Goal: Navigation & Orientation: Find specific page/section

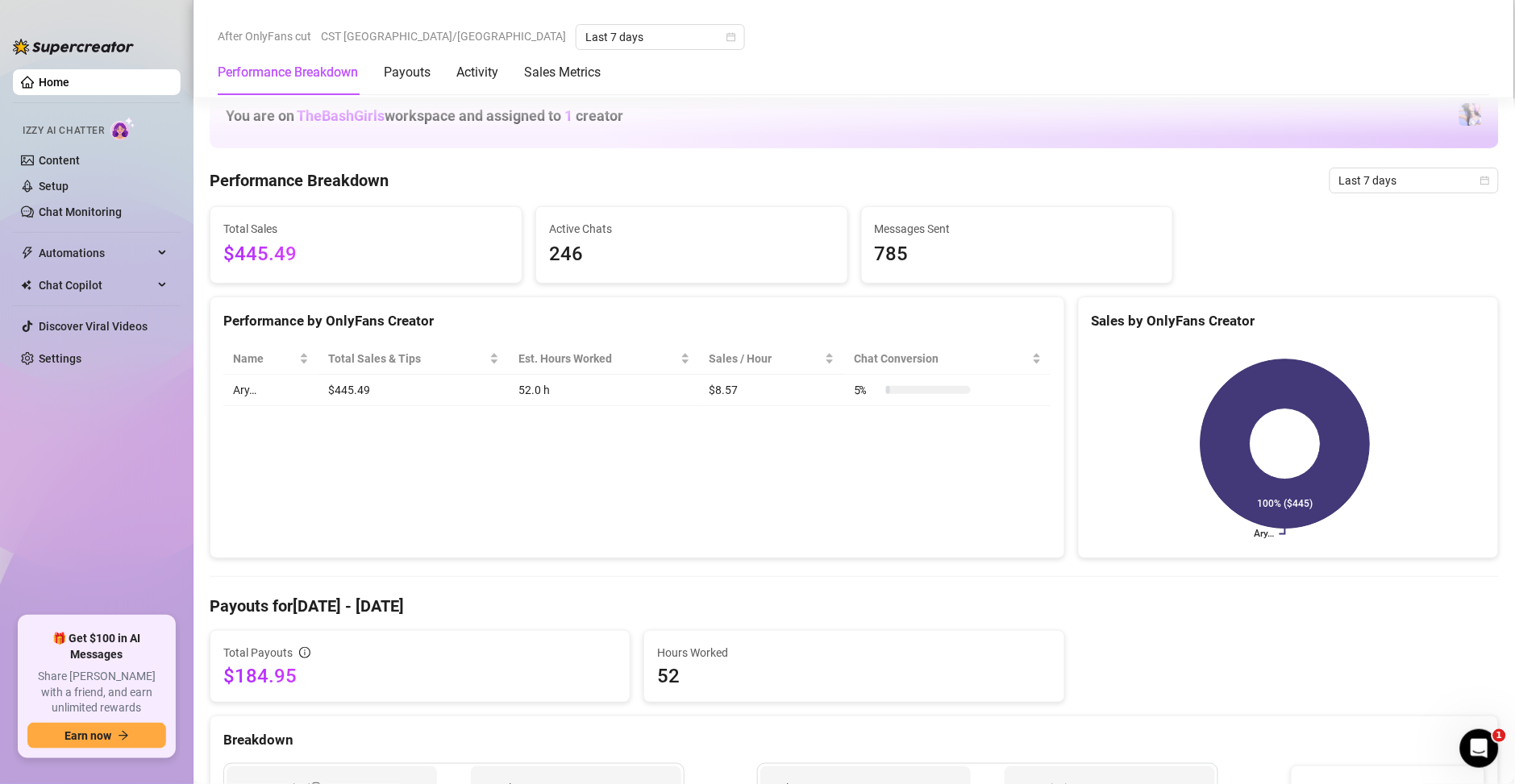
click at [53, 154] on link "Content" at bounding box center [59, 161] width 42 height 13
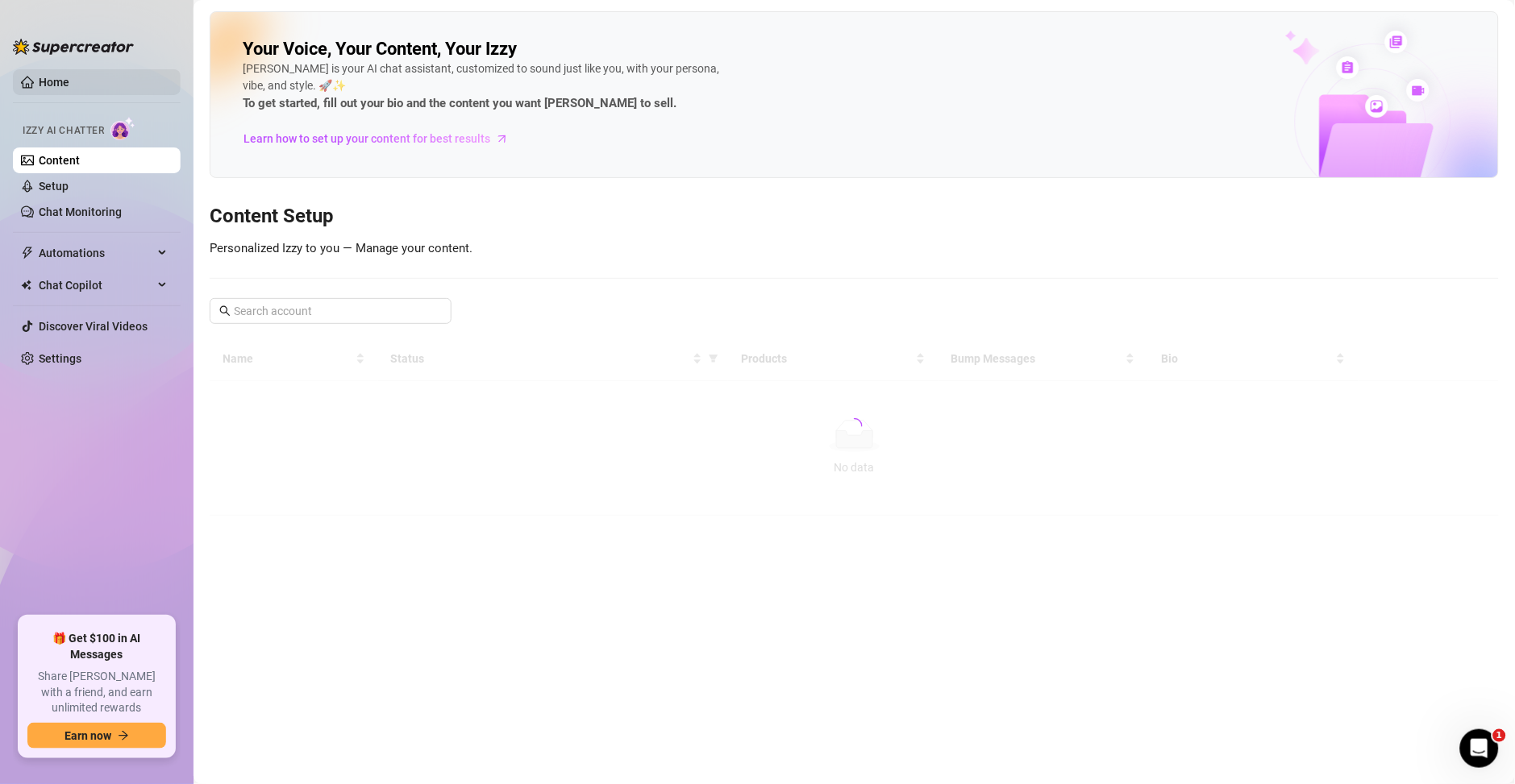
click at [53, 81] on link "Home" at bounding box center [54, 82] width 30 height 13
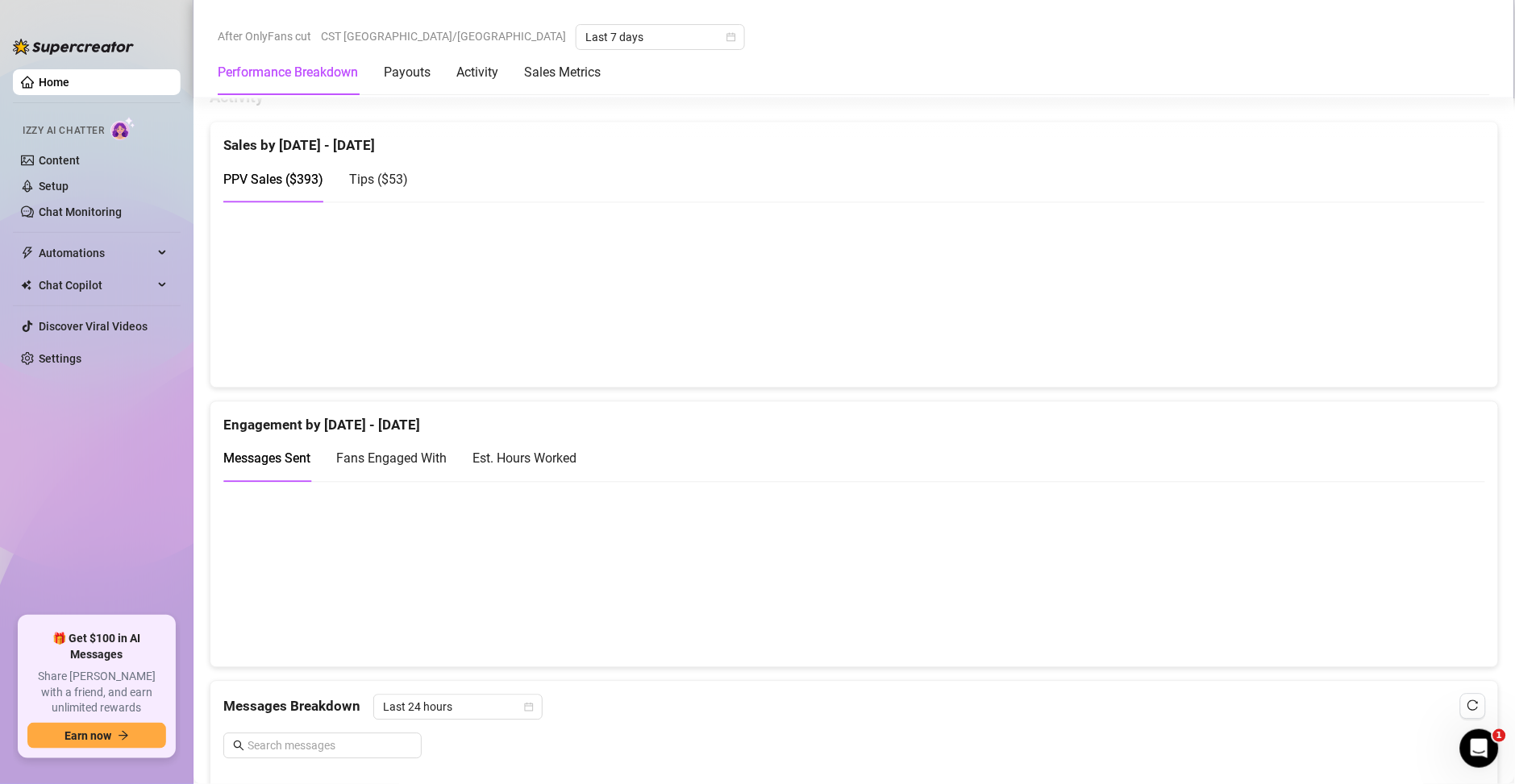
scroll to position [1044, 0]
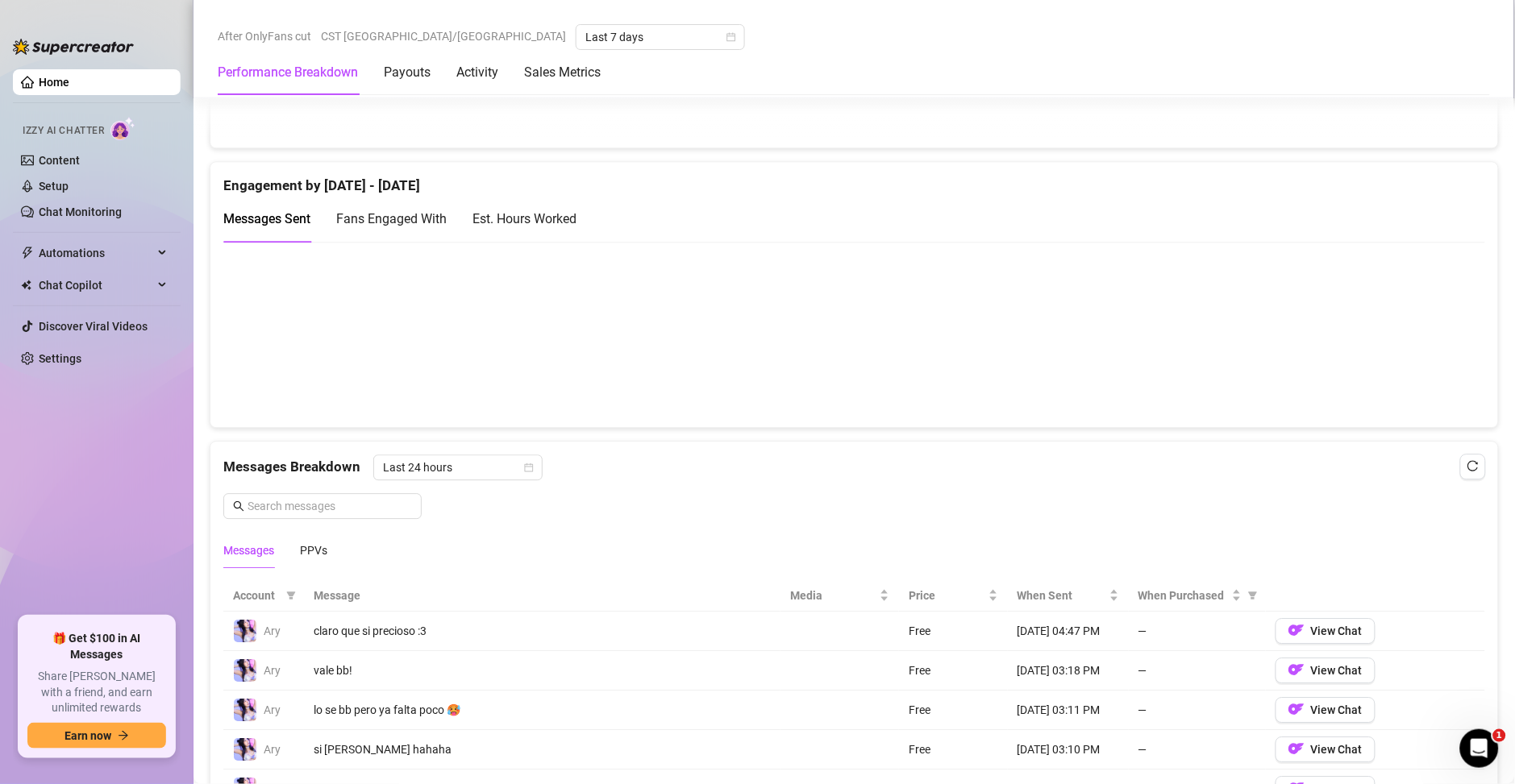
click at [500, 228] on div "Est. Hours Worked" at bounding box center [524, 219] width 104 height 20
click at [1150, 196] on div "Messages Sent Fans Engaged With Est. Hours Worked" at bounding box center [854, 219] width 1262 height 46
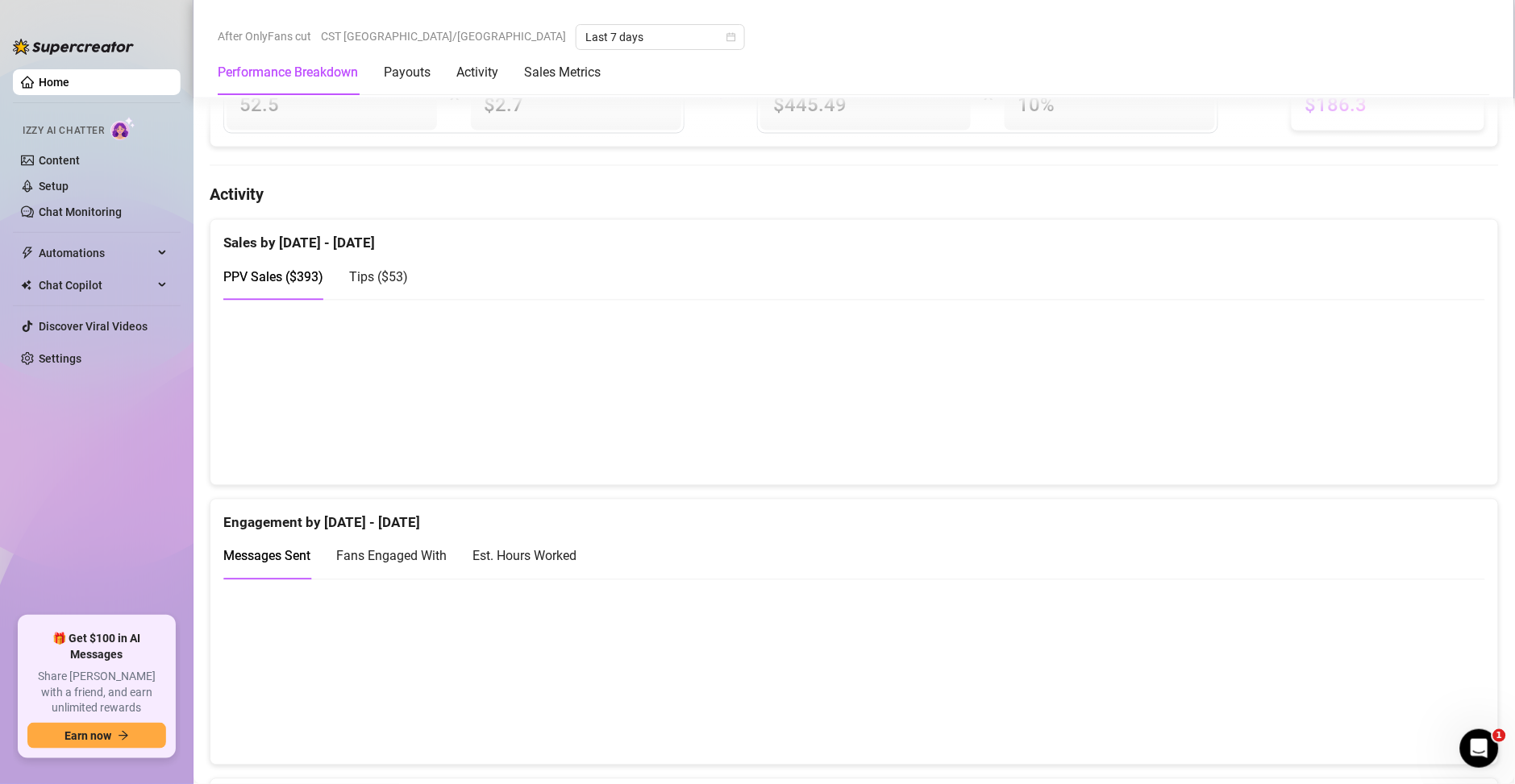
scroll to position [1055, 0]
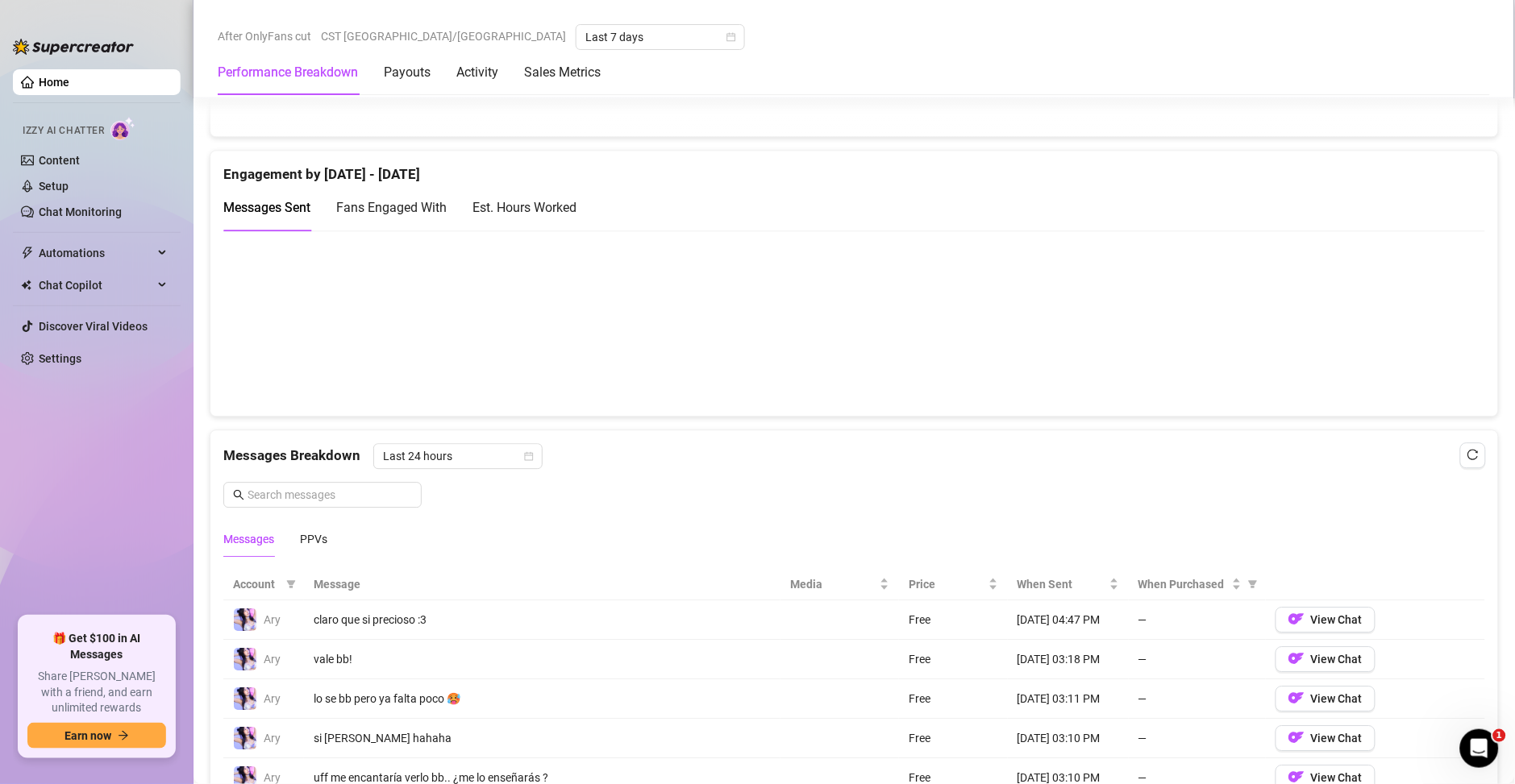
click at [508, 196] on div "Est. Hours Worked" at bounding box center [524, 208] width 104 height 46
click at [947, 193] on div "Messages Sent Fans Engaged With Est. Hours Worked" at bounding box center [854, 208] width 1262 height 46
